Goal: Task Accomplishment & Management: Manage account settings

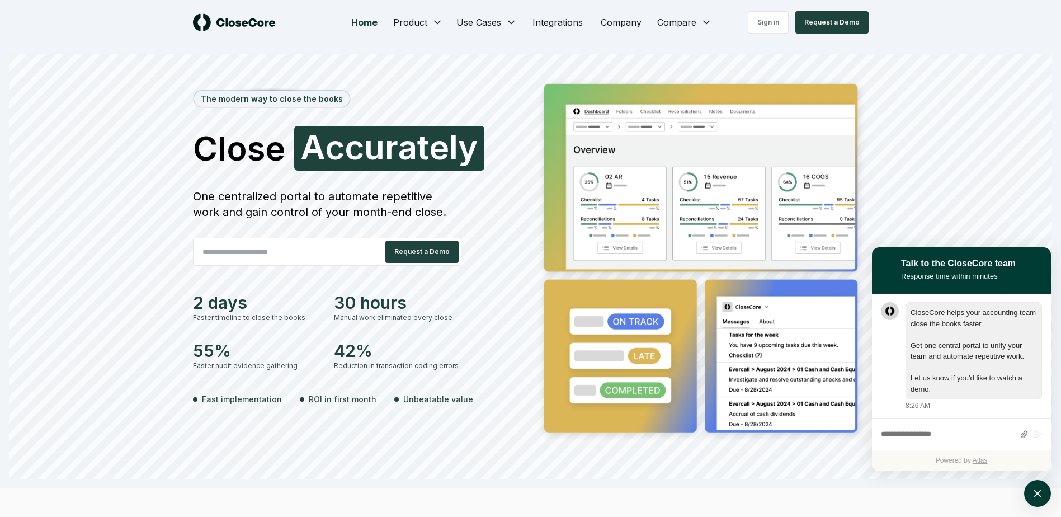
scroll to position [1, 0]
click at [766, 24] on link "Sign in" at bounding box center [767, 22] width 41 height 22
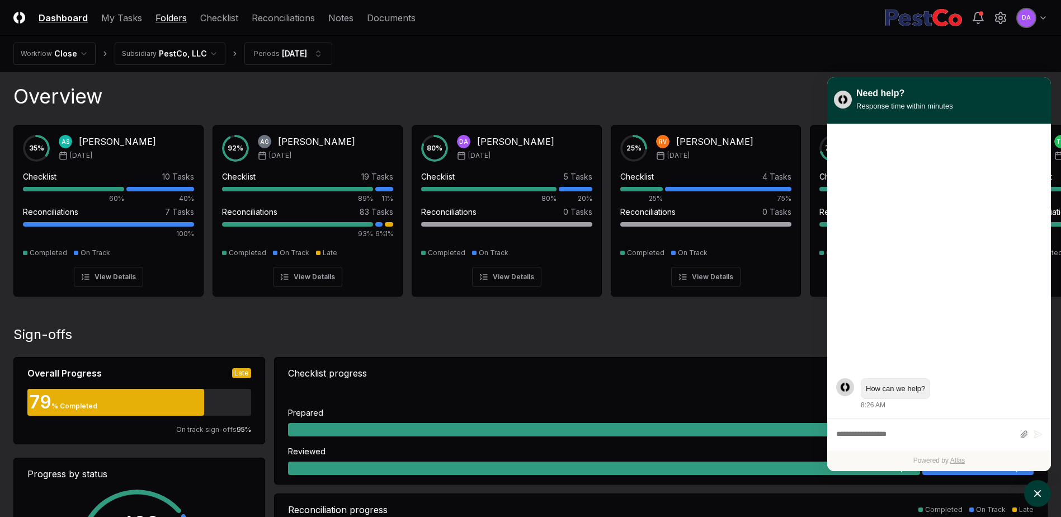
click at [167, 18] on link "Folders" at bounding box center [170, 17] width 31 height 13
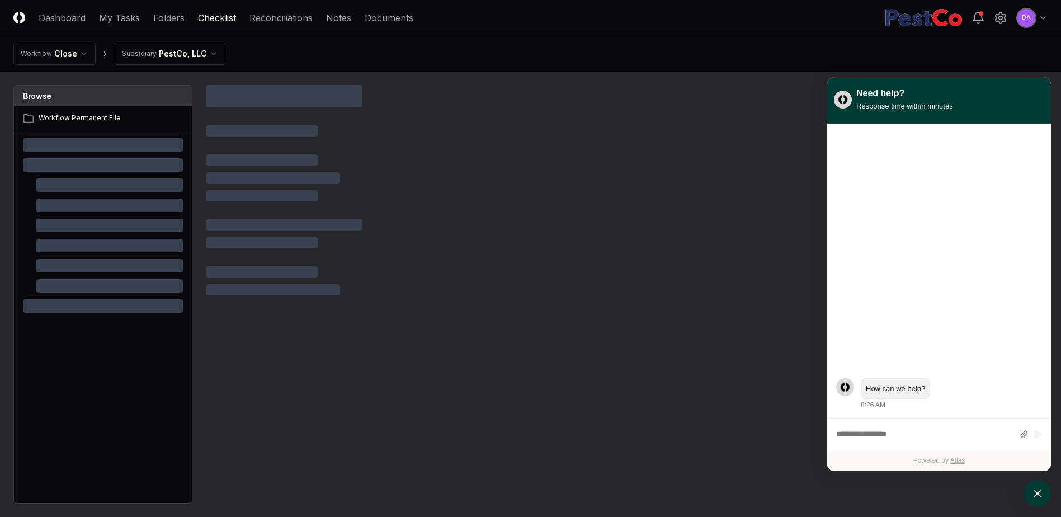
click at [229, 16] on link "Checklist" at bounding box center [217, 17] width 38 height 13
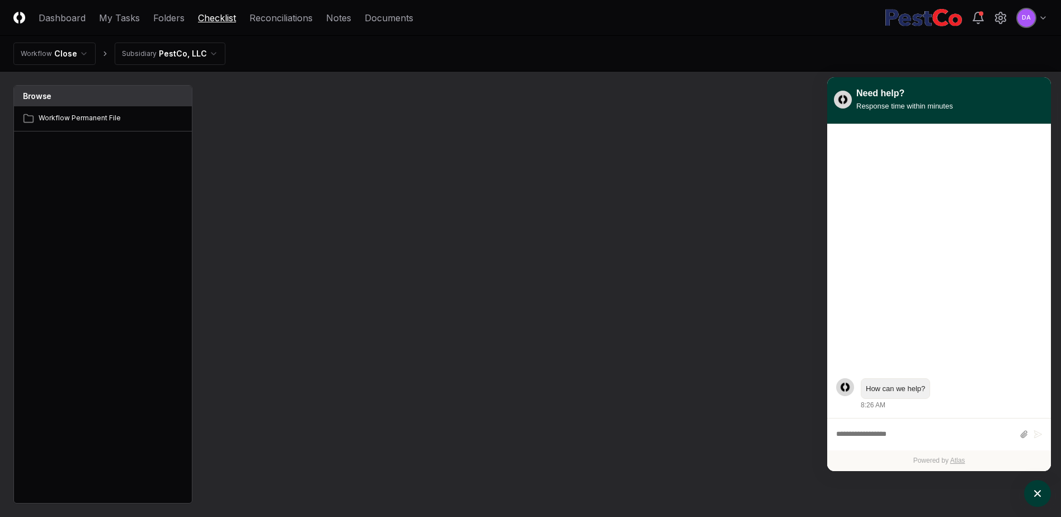
click at [230, 16] on link "Checklist" at bounding box center [217, 17] width 38 height 13
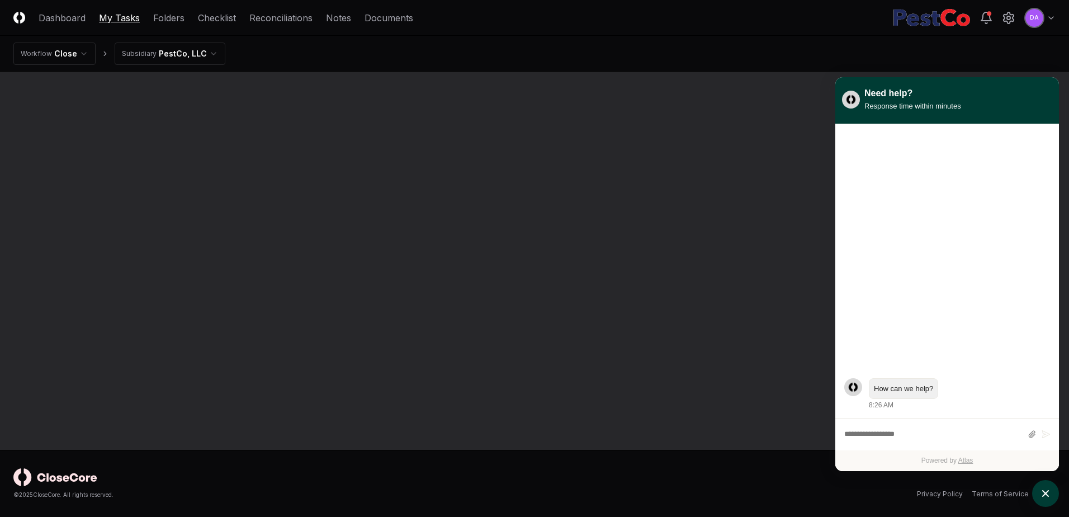
click at [99, 14] on link "My Tasks" at bounding box center [119, 17] width 41 height 13
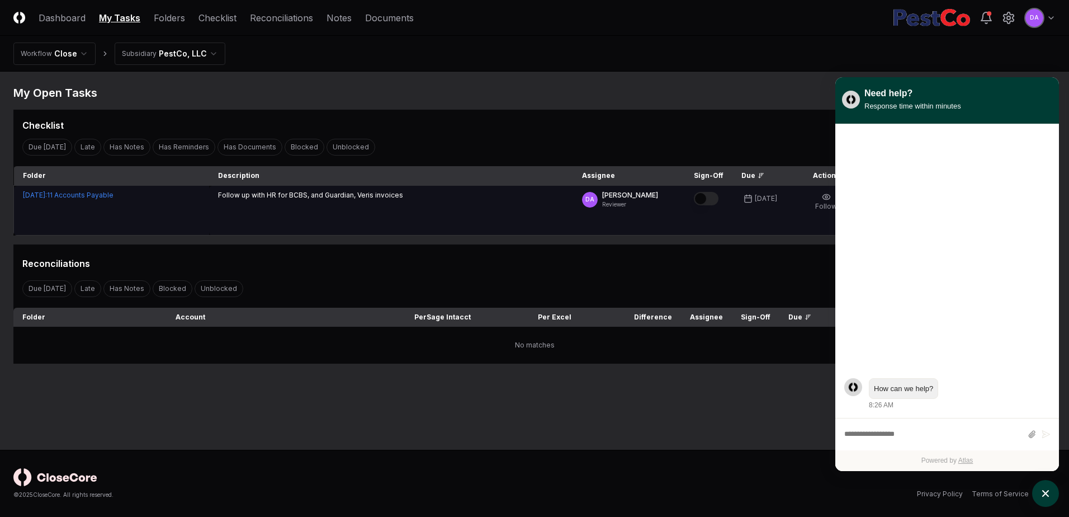
click at [716, 198] on button "Mark complete" at bounding box center [706, 198] width 25 height 13
